Goal: Obtain resource: Download file/media

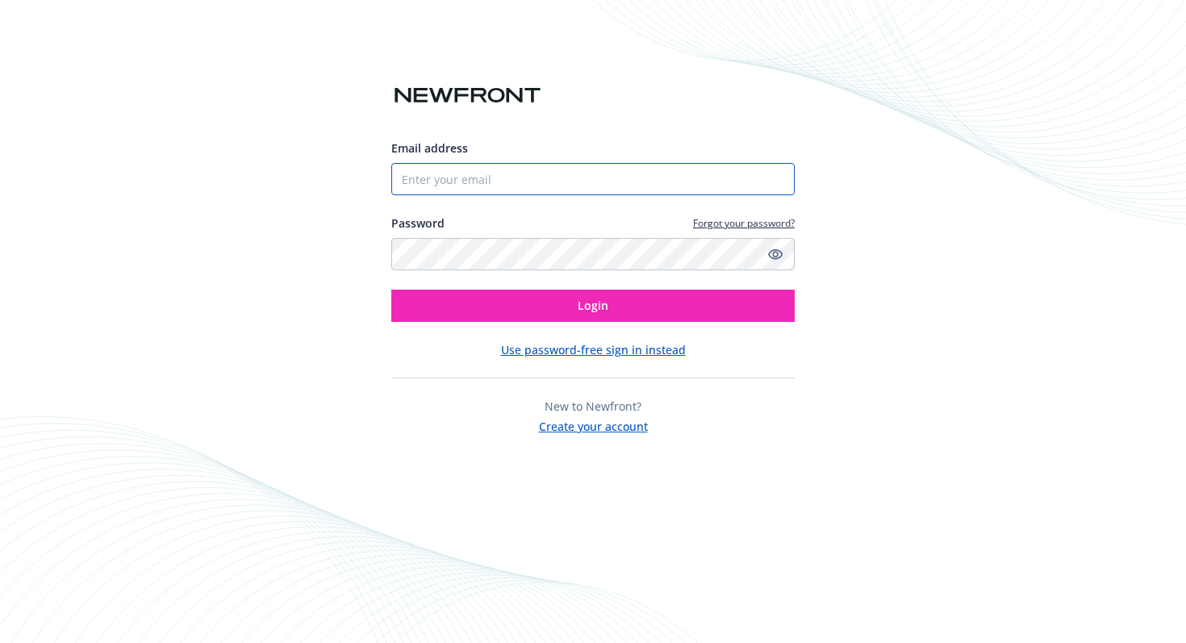
click at [565, 175] on input "Email address" at bounding box center [592, 179] width 403 height 32
type input "[EMAIL_ADDRESS][DOMAIN_NAME]"
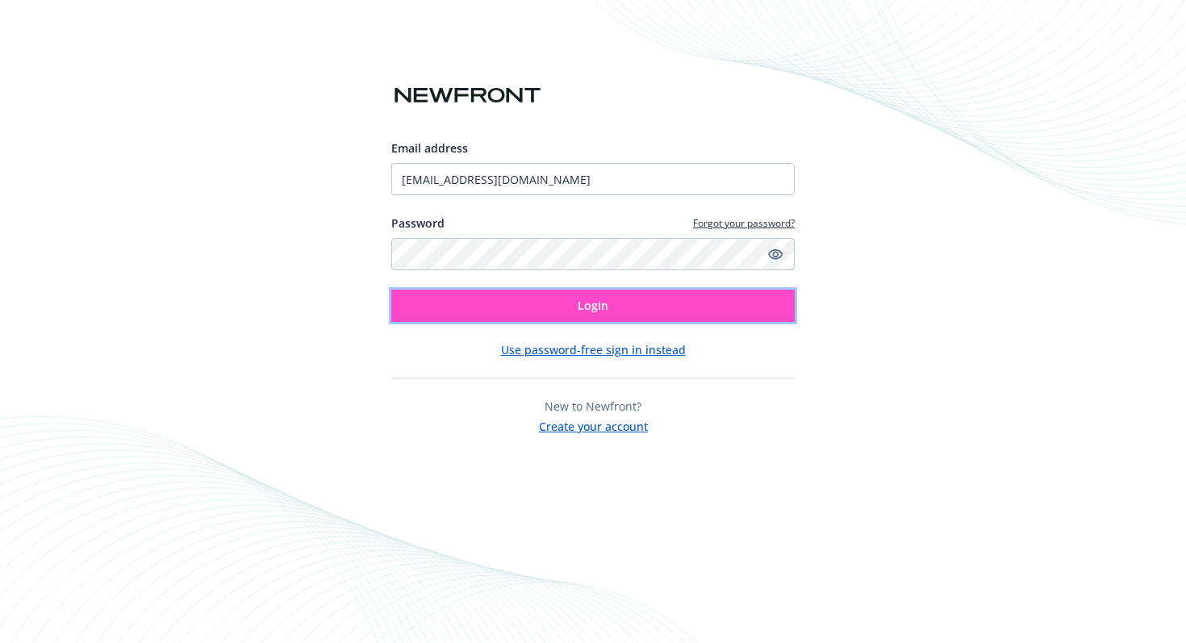
click at [570, 301] on button "Login" at bounding box center [592, 306] width 403 height 32
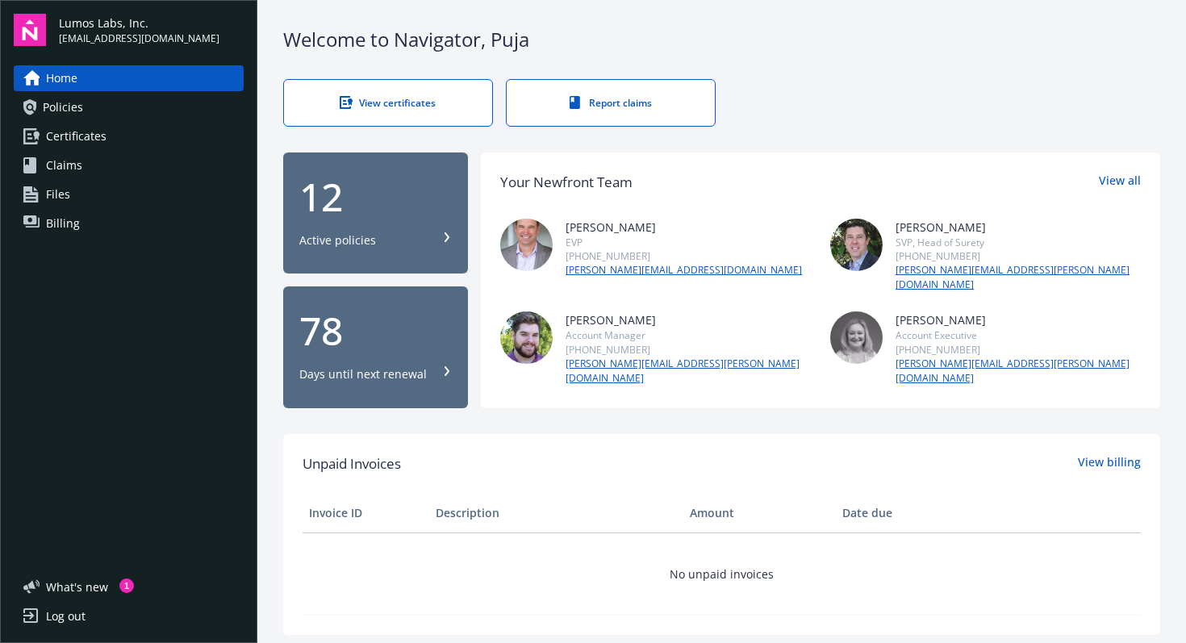
click at [63, 224] on span "Billing" at bounding box center [63, 224] width 34 height 26
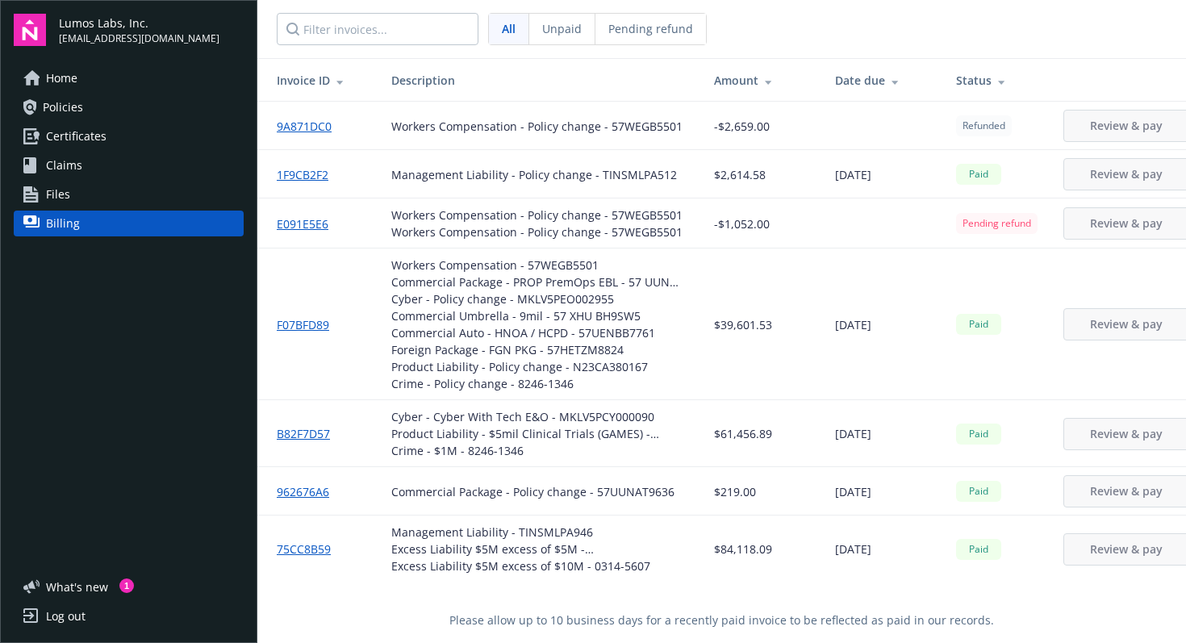
click at [62, 195] on span "Files" at bounding box center [58, 195] width 24 height 26
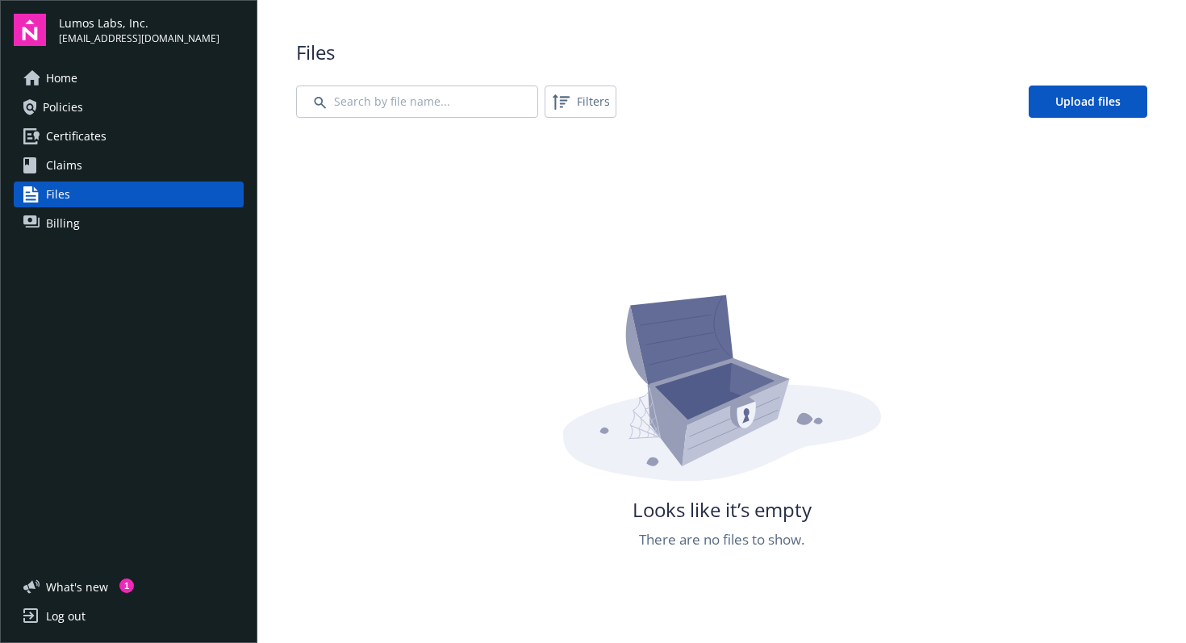
click at [64, 161] on span "Claims" at bounding box center [64, 166] width 36 height 26
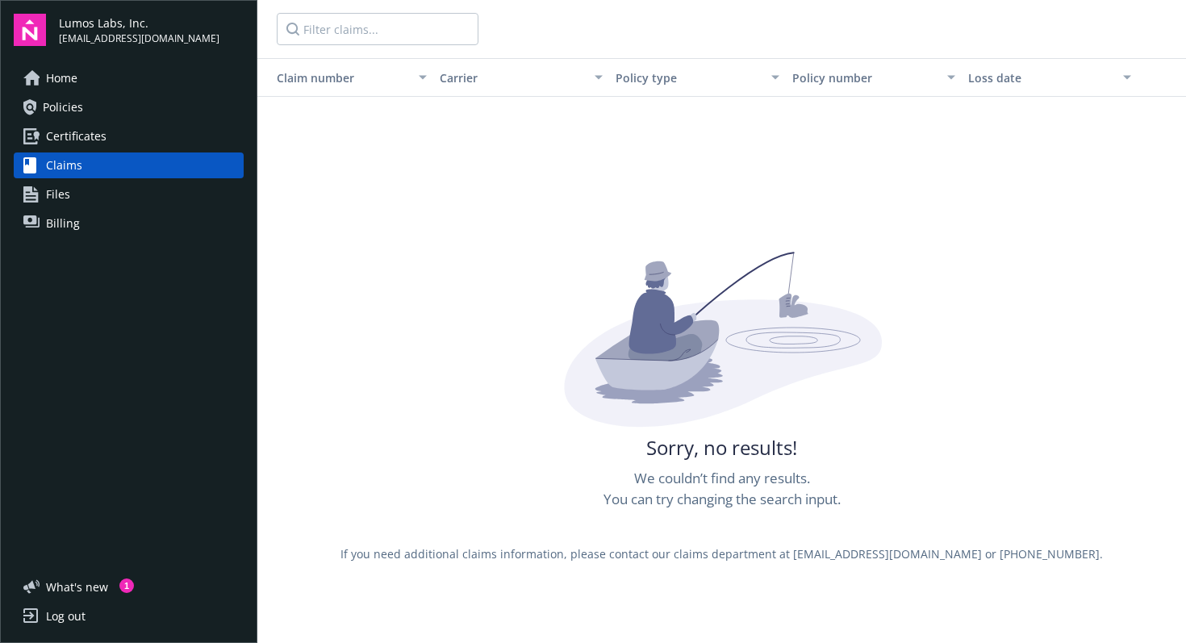
click at [74, 129] on span "Certificates" at bounding box center [76, 136] width 61 height 26
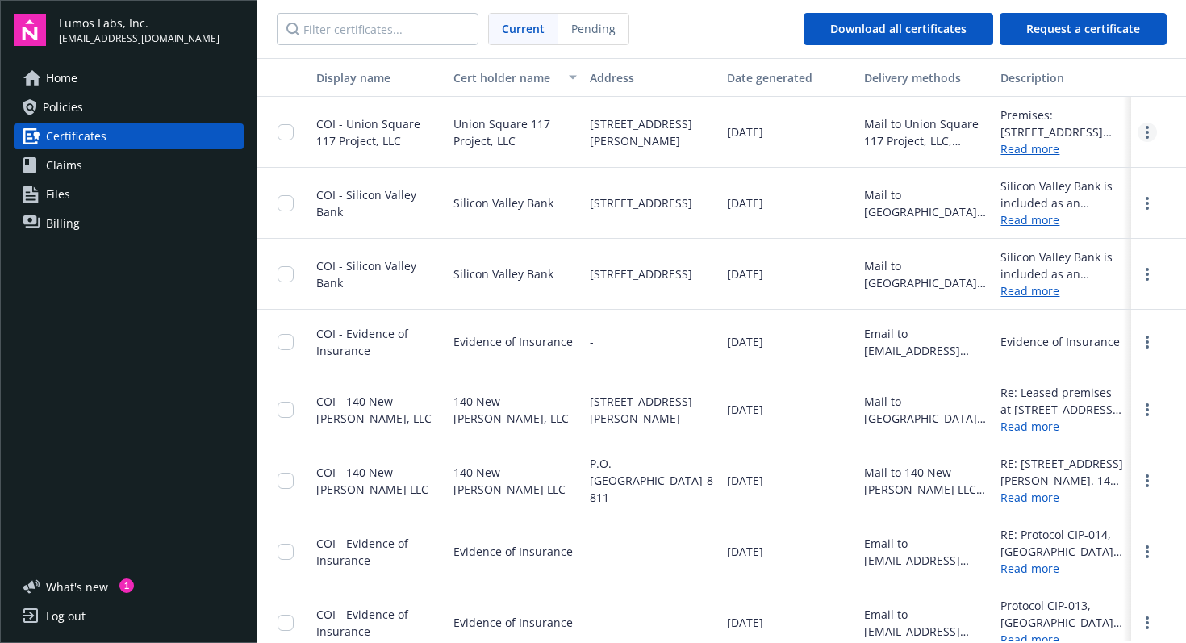
click at [1147, 129] on icon "more" at bounding box center [1147, 132] width 3 height 13
click at [1083, 165] on link "Download" at bounding box center [1104, 165] width 106 height 32
click at [1159, 198] on div at bounding box center [1158, 203] width 55 height 71
click at [1148, 203] on circle "more" at bounding box center [1147, 203] width 3 height 3
click at [1114, 235] on link "Download" at bounding box center [1104, 236] width 106 height 32
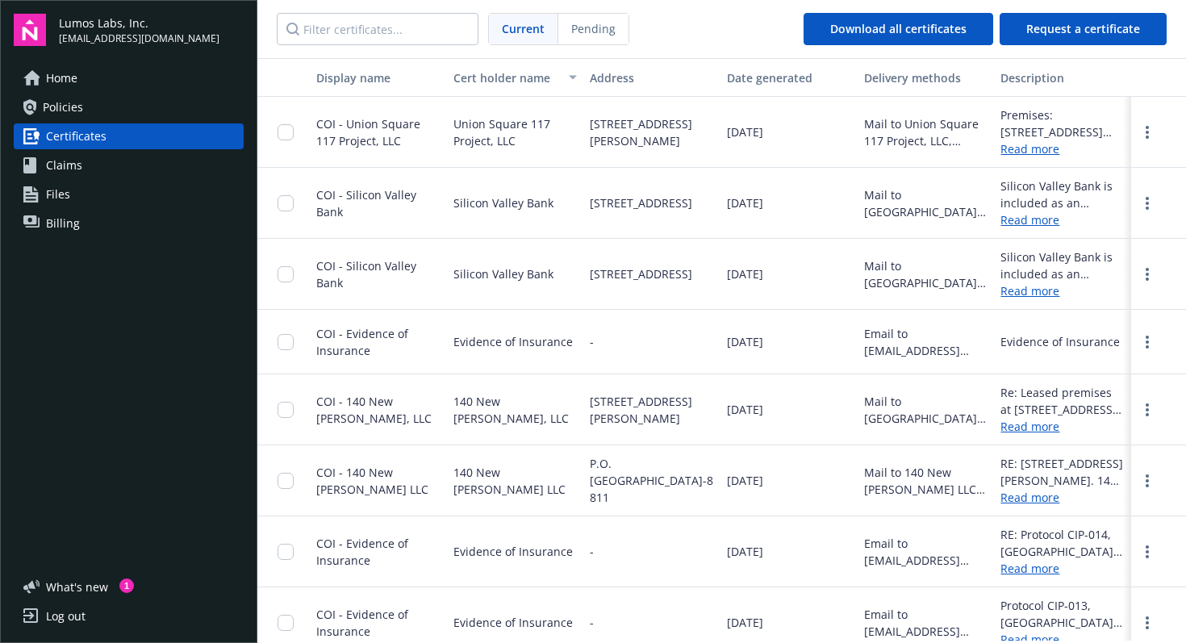
click at [1026, 153] on link "Read more" at bounding box center [1063, 148] width 124 height 17
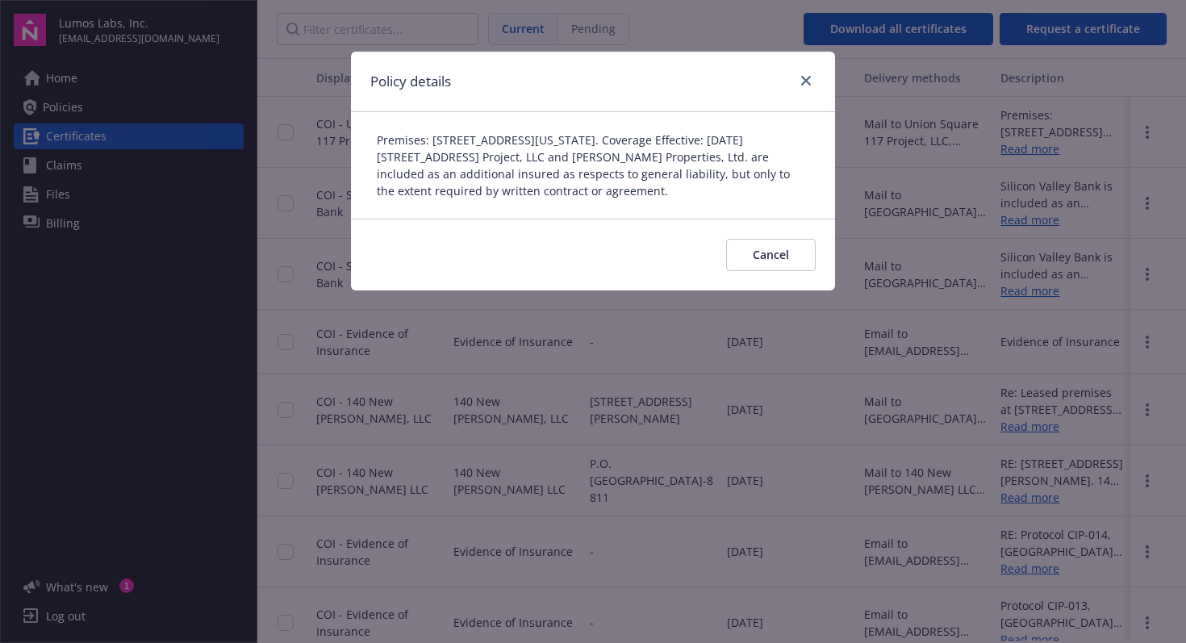
click at [647, 264] on div "Cancel" at bounding box center [593, 255] width 484 height 72
drag, startPoint x: 423, startPoint y: 159, endPoint x: 630, endPoint y: 161, distance: 207.4
click at [630, 164] on span "Premises: [STREET_ADDRESS][US_STATE]. Coverage Effective: [DATE][STREET_ADDRESS…" at bounding box center [583, 165] width 413 height 66
drag, startPoint x: 440, startPoint y: 174, endPoint x: 675, endPoint y: 169, distance: 235.7
click at [677, 171] on span "Premises: [STREET_ADDRESS][US_STATE]. Coverage Effective: [DATE][STREET_ADDRESS…" at bounding box center [583, 165] width 413 height 66
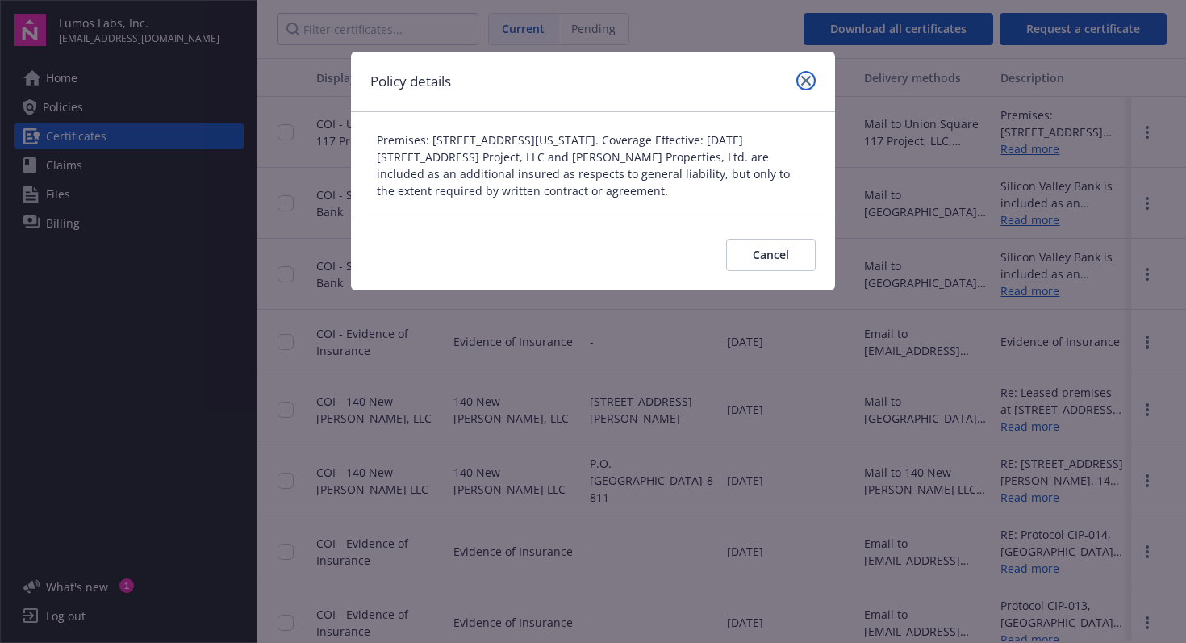
click at [807, 79] on icon "close" at bounding box center [806, 81] width 10 height 10
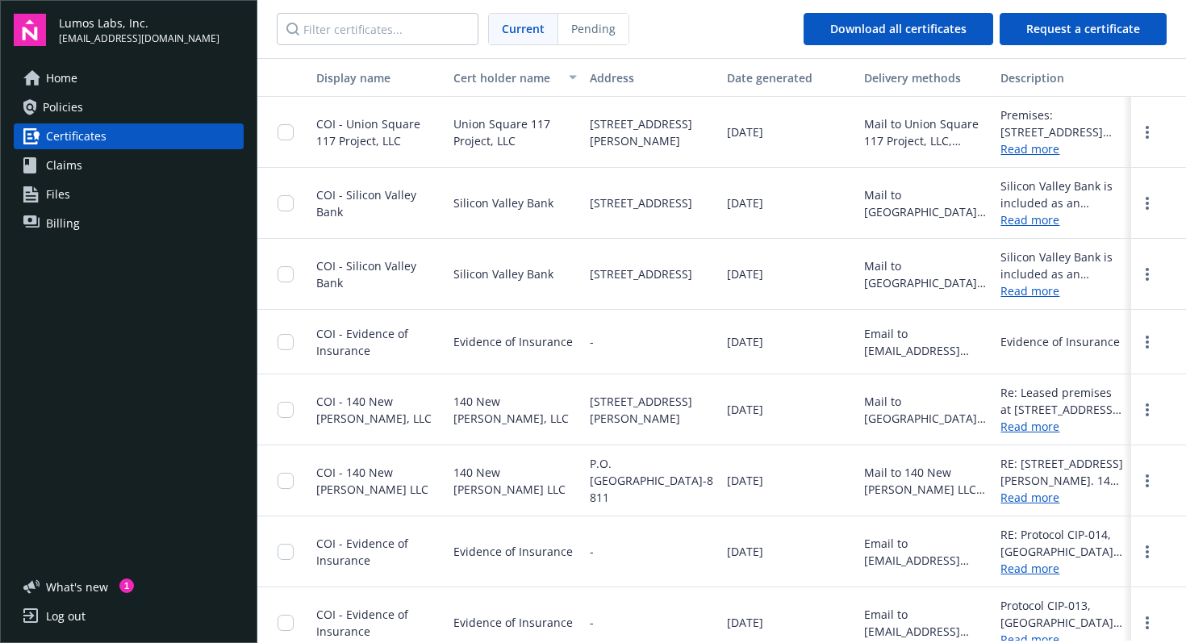
click at [1031, 223] on link "Read more" at bounding box center [1063, 219] width 124 height 17
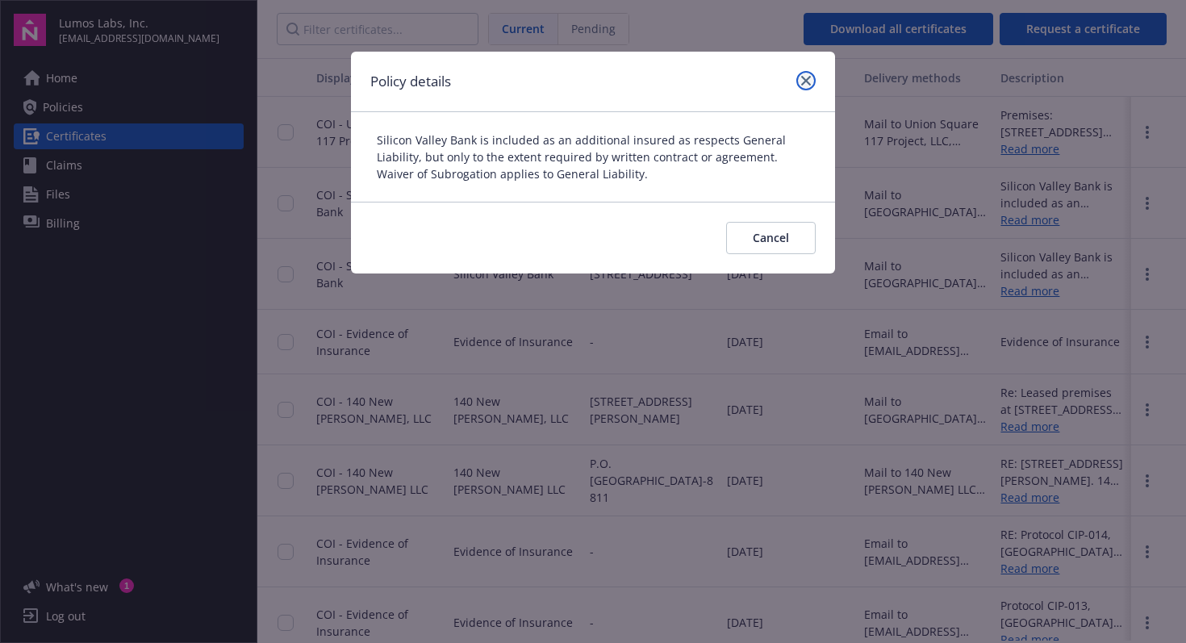
click at [804, 77] on icon "close" at bounding box center [806, 81] width 10 height 10
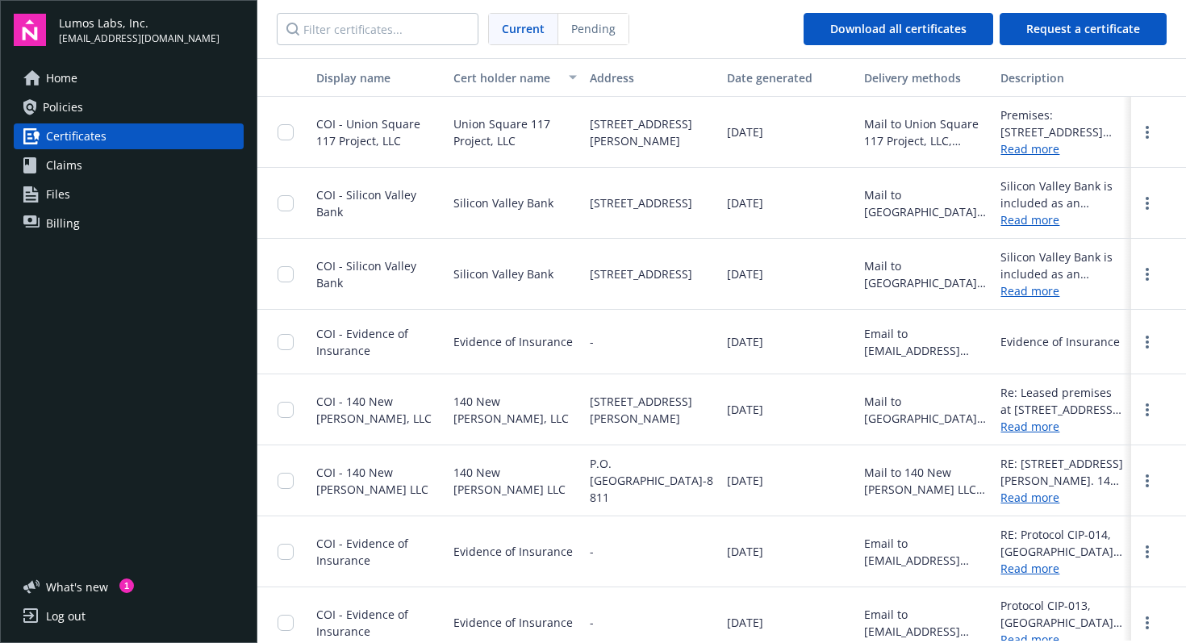
click at [1043, 290] on link "Read more" at bounding box center [1063, 290] width 124 height 17
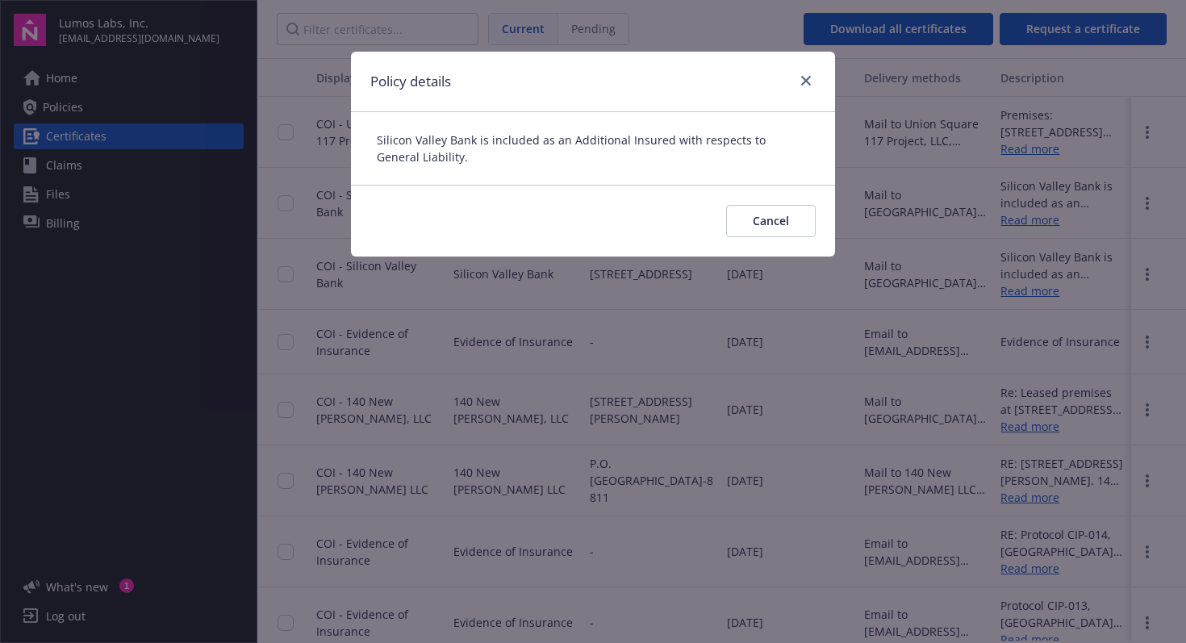
click at [1039, 372] on div "Policy details Silicon Valley Bank is included as an Additional Insured with re…" at bounding box center [593, 321] width 1186 height 643
click at [774, 219] on span "Cancel" at bounding box center [771, 220] width 36 height 15
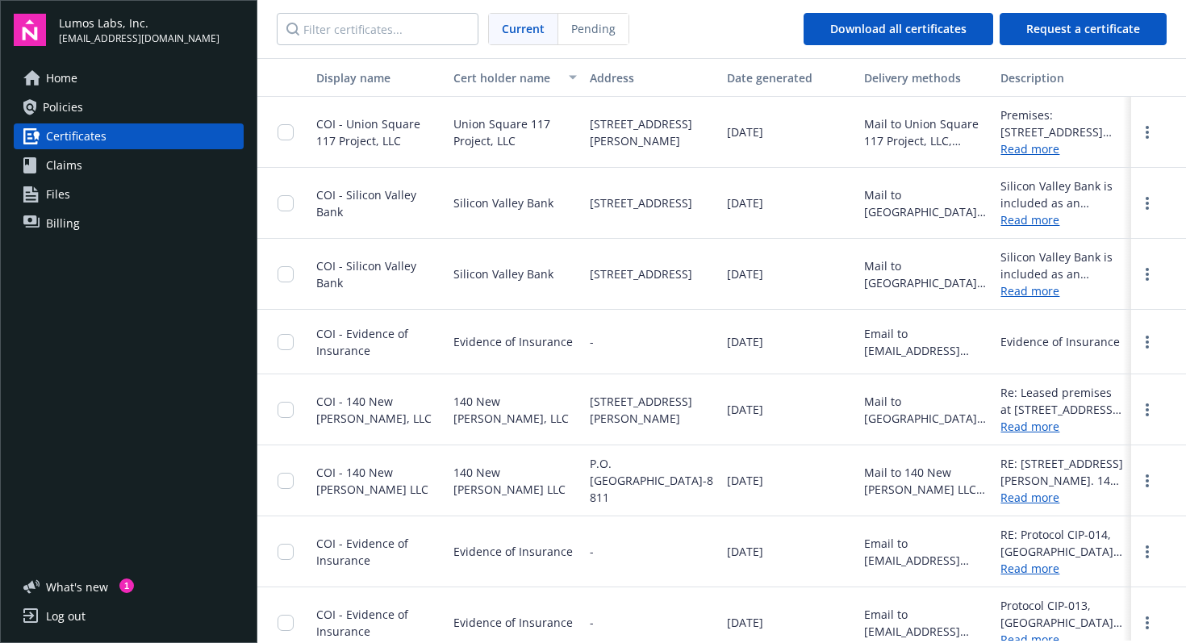
scroll to position [18, 0]
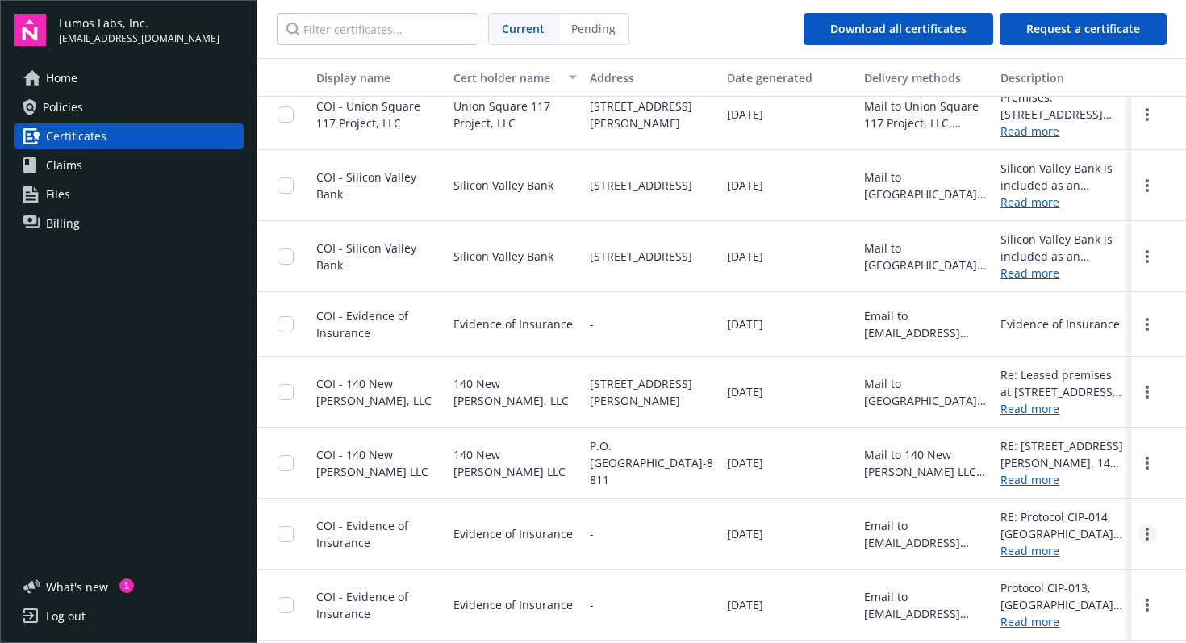
click at [1152, 535] on link "more" at bounding box center [1147, 533] width 19 height 19
click at [1099, 564] on link "Download" at bounding box center [1104, 567] width 106 height 32
click at [63, 94] on span "Policies" at bounding box center [63, 107] width 40 height 26
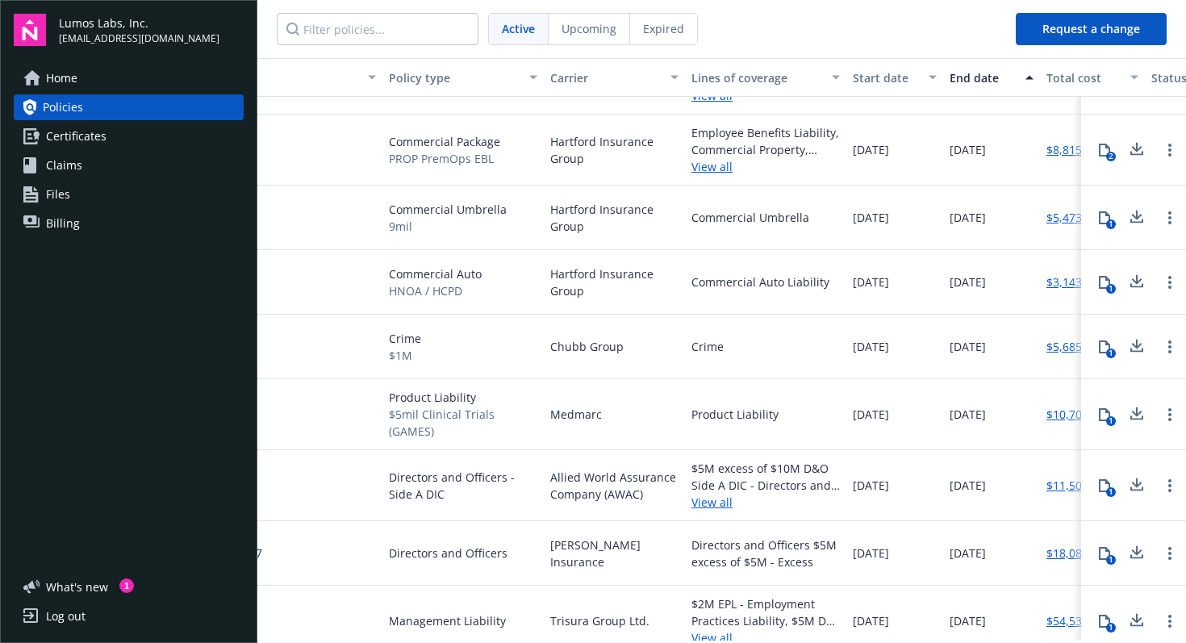
scroll to position [257, 117]
